Goal: Check status: Check status

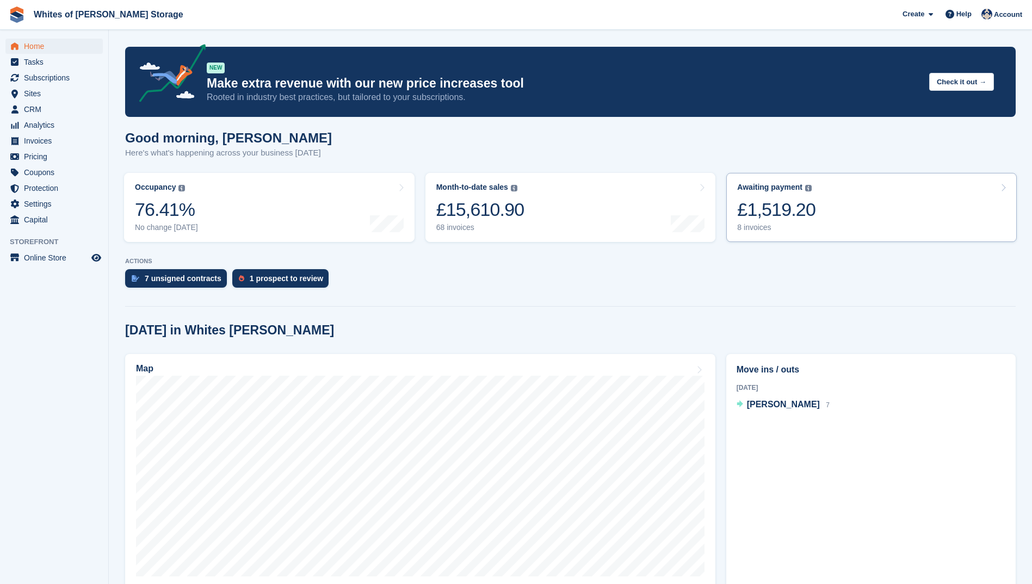
click at [744, 223] on div "8 invoices" at bounding box center [776, 227] width 78 height 9
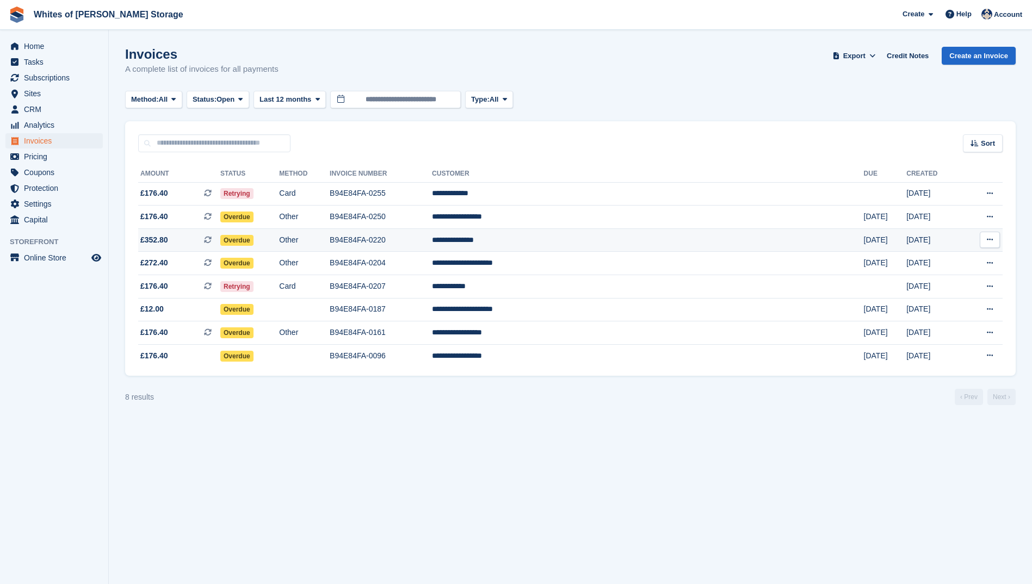
click at [154, 240] on span "£352.80" at bounding box center [154, 239] width 28 height 11
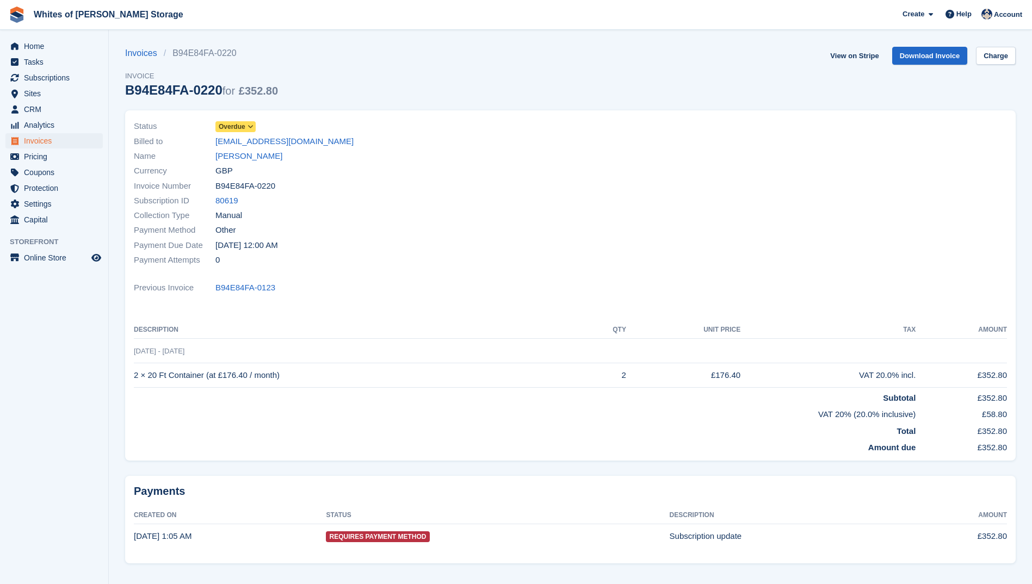
click at [243, 131] on span "Overdue" at bounding box center [232, 127] width 27 height 10
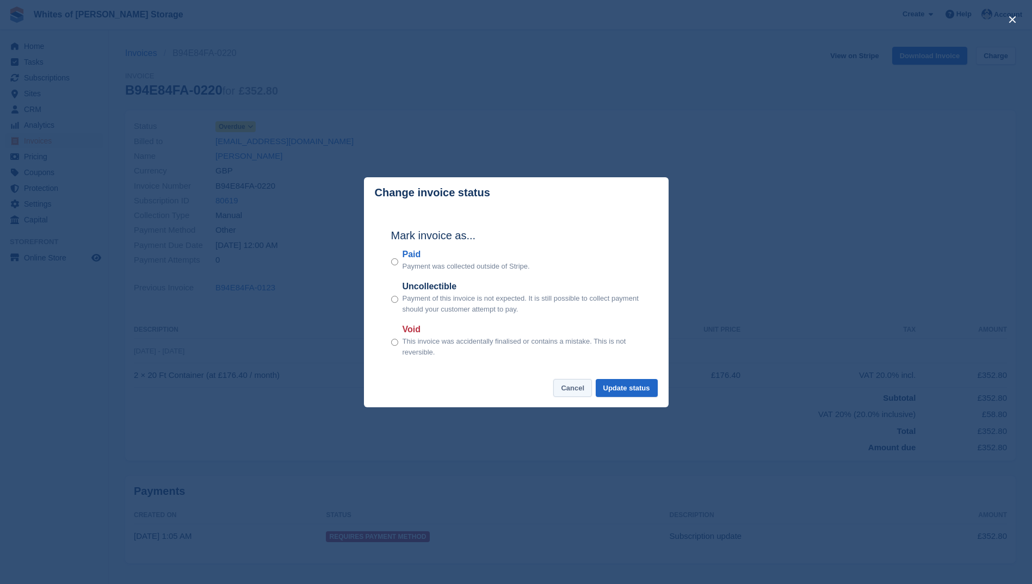
click at [574, 388] on button "Cancel" at bounding box center [572, 388] width 39 height 18
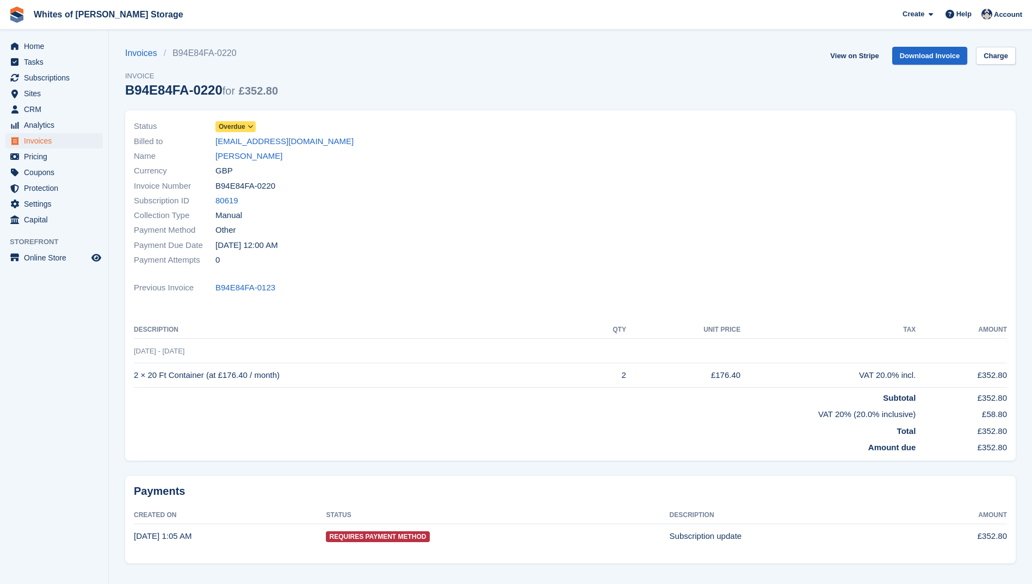
click at [246, 127] on span at bounding box center [250, 126] width 9 height 9
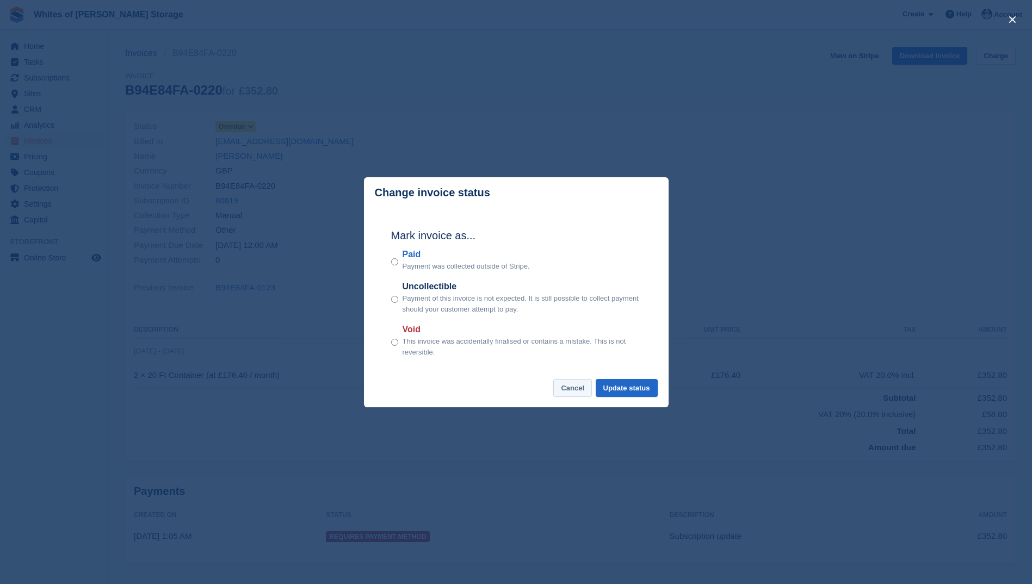
click at [571, 388] on button "Cancel" at bounding box center [572, 388] width 39 height 18
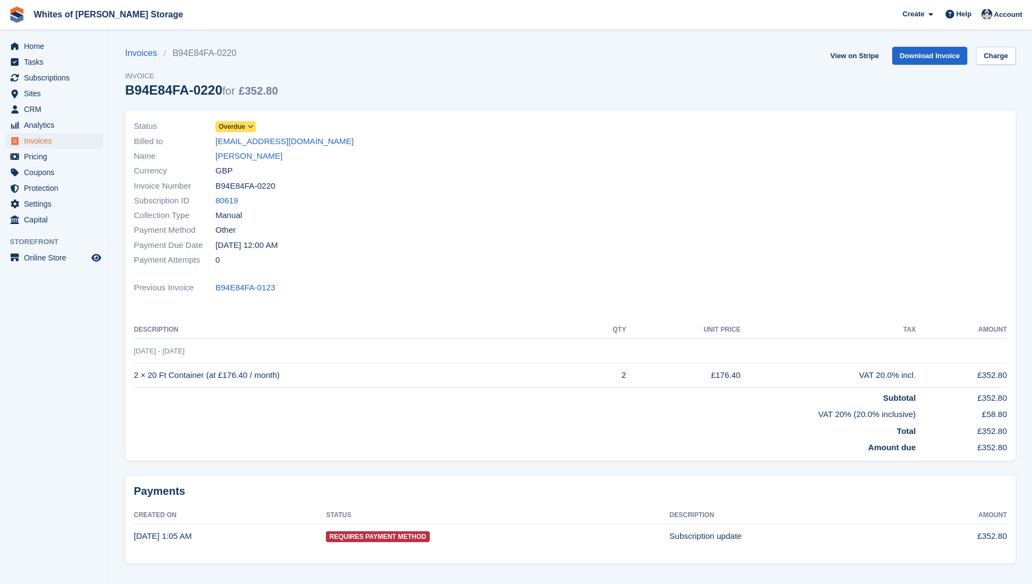
scroll to position [28, 0]
